Goal: Task Accomplishment & Management: Manage account settings

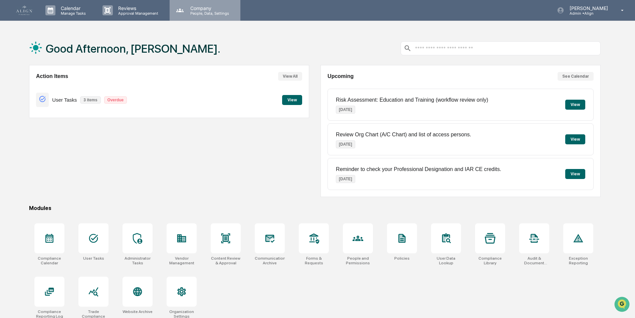
click at [198, 16] on div "Company People, Data, Settings" at bounding box center [205, 10] width 71 height 21
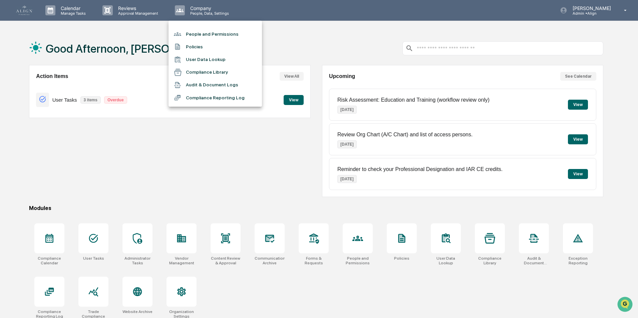
click at [191, 38] on li "People and Permissions" at bounding box center [215, 34] width 93 height 13
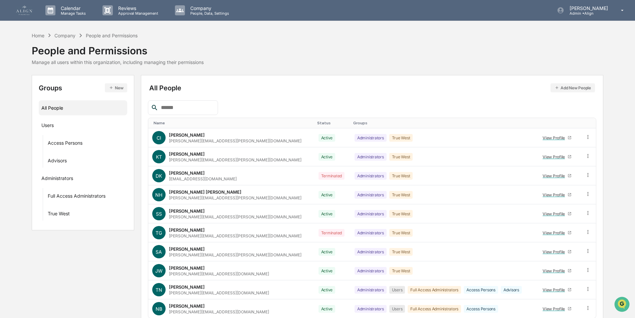
click at [168, 108] on input "text" at bounding box center [186, 107] width 57 height 9
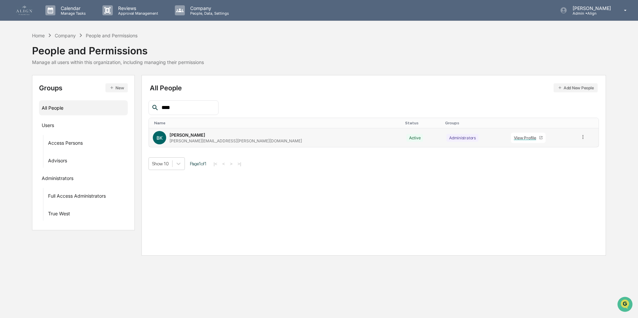
type input "****"
click at [576, 134] on td at bounding box center [587, 137] width 23 height 19
click at [580, 137] on icon at bounding box center [583, 137] width 6 height 6
click at [569, 150] on div "Groups & Permissions" at bounding box center [552, 148] width 55 height 8
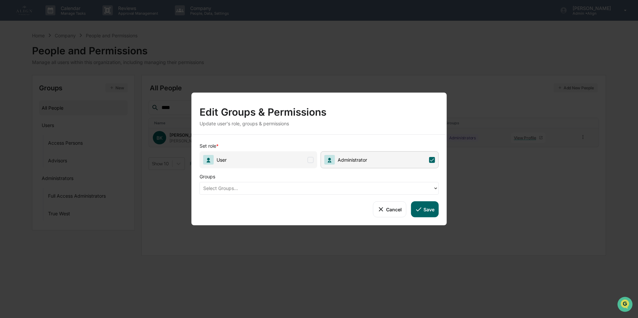
click at [276, 185] on div at bounding box center [316, 189] width 227 height 8
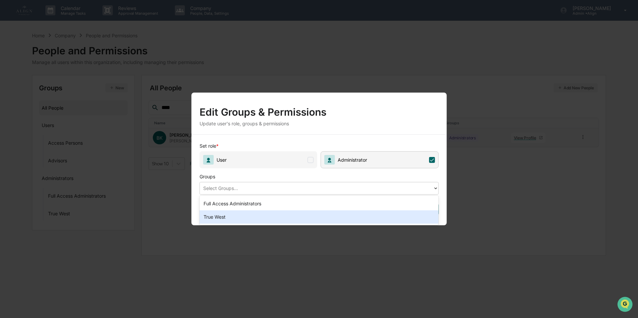
click at [253, 216] on div "True West" at bounding box center [319, 217] width 239 height 13
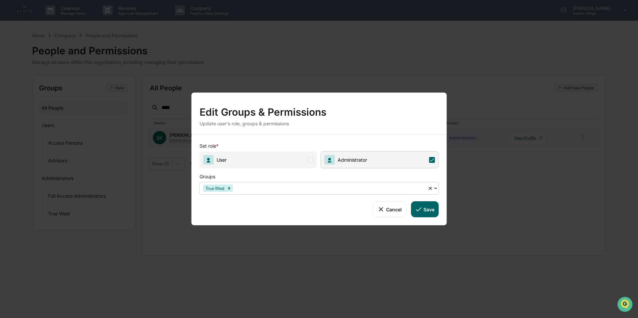
click at [423, 211] on button "Save" at bounding box center [425, 210] width 28 height 16
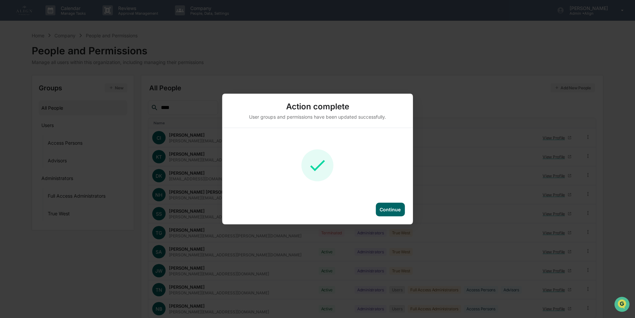
click at [393, 214] on div "Continue" at bounding box center [389, 210] width 29 height 14
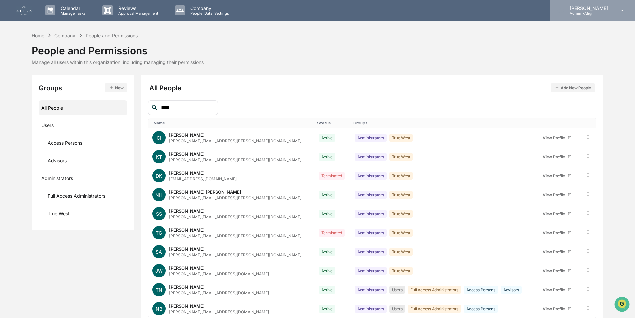
click at [583, 13] on p "Admin • Align" at bounding box center [587, 13] width 47 height 5
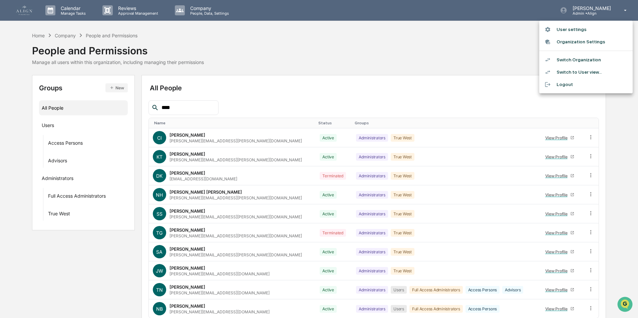
click at [579, 60] on li "Switch Organization" at bounding box center [585, 60] width 93 height 12
